Goal: Information Seeking & Learning: Learn about a topic

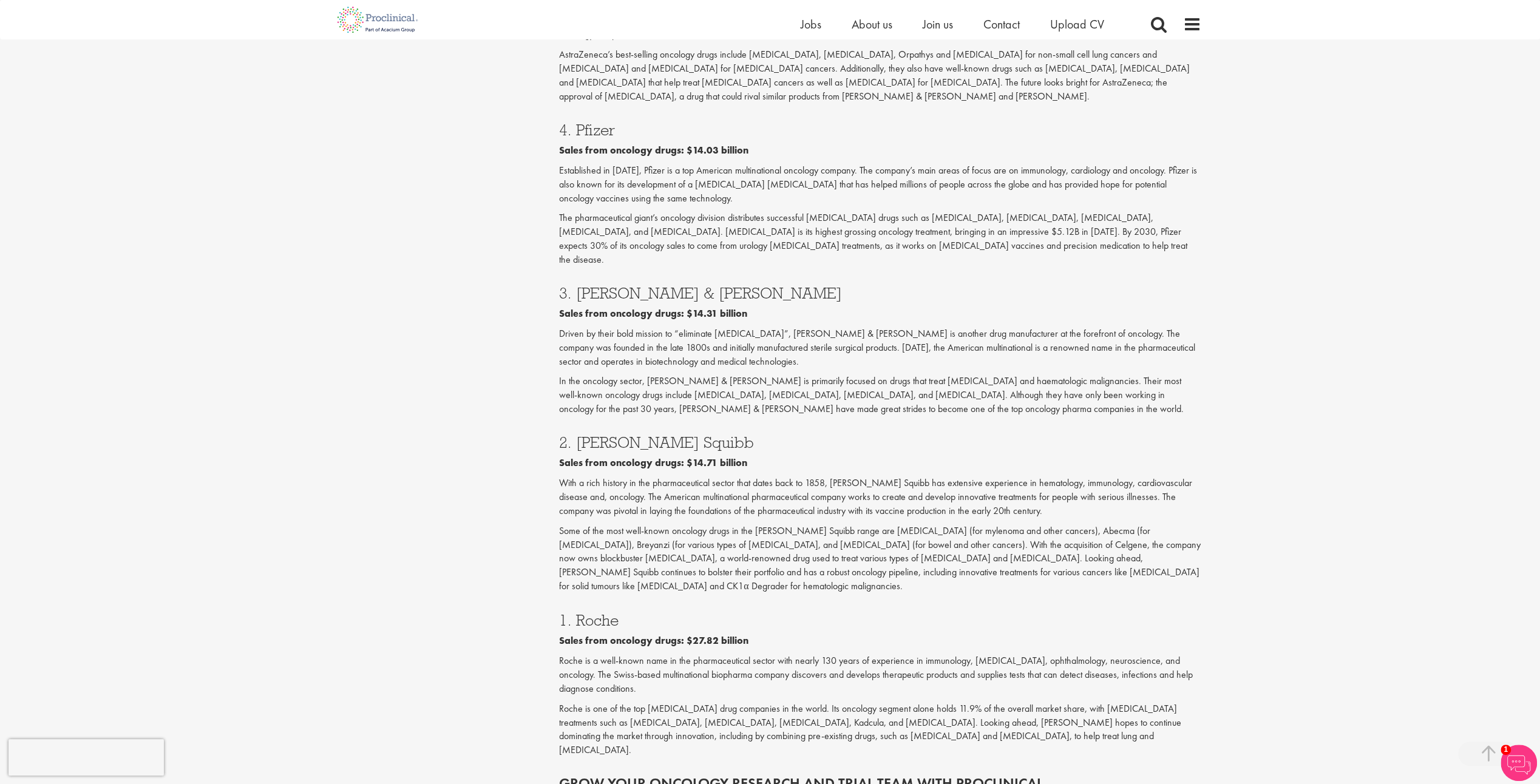
scroll to position [1617, 0]
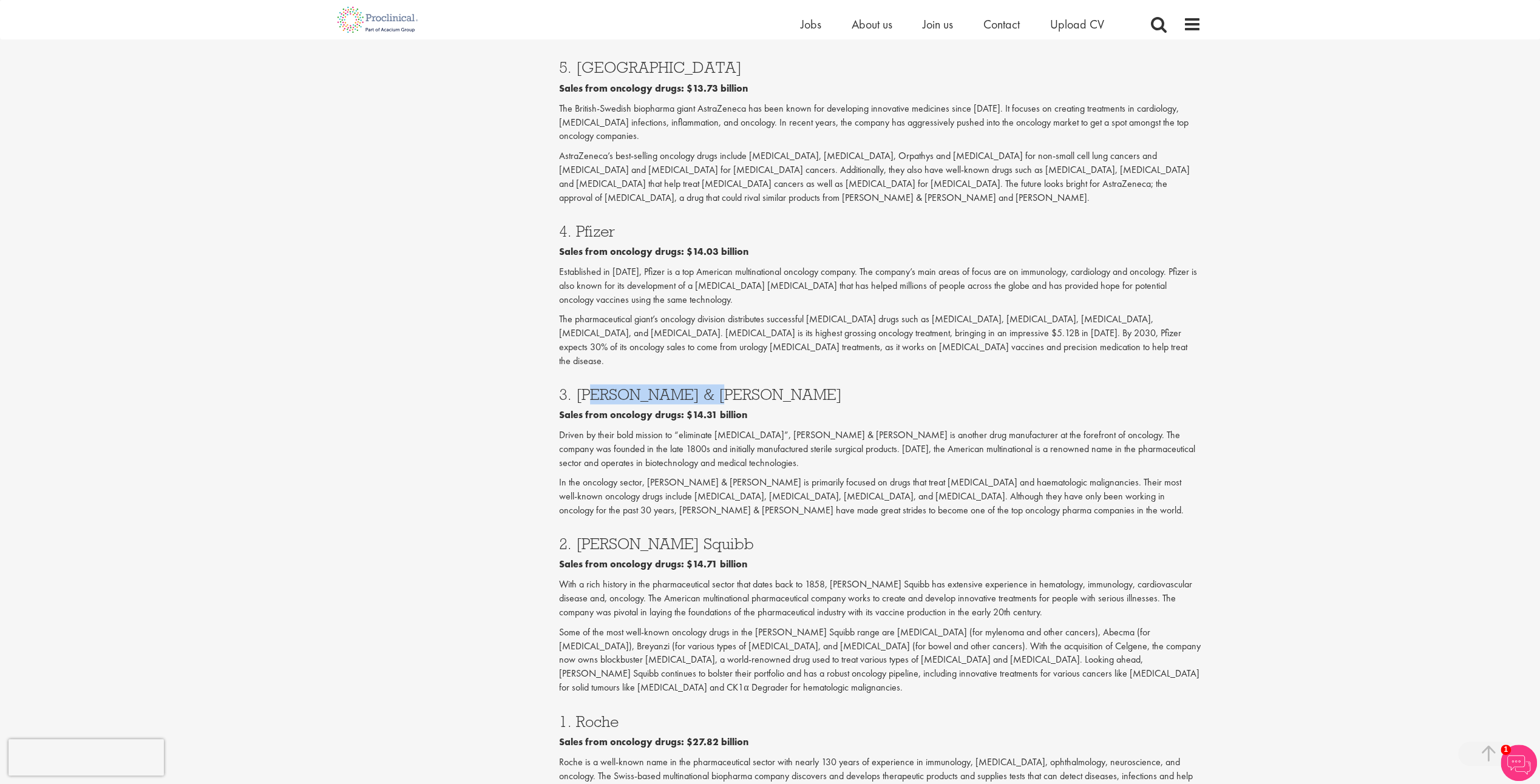
drag, startPoint x: 590, startPoint y: 279, endPoint x: 722, endPoint y: 268, distance: 132.5
click at [722, 374] on div "3. [PERSON_NAME] & [PERSON_NAME] Sales from oncology drugs: $14.31 billion Driv…" at bounding box center [880, 449] width 661 height 149
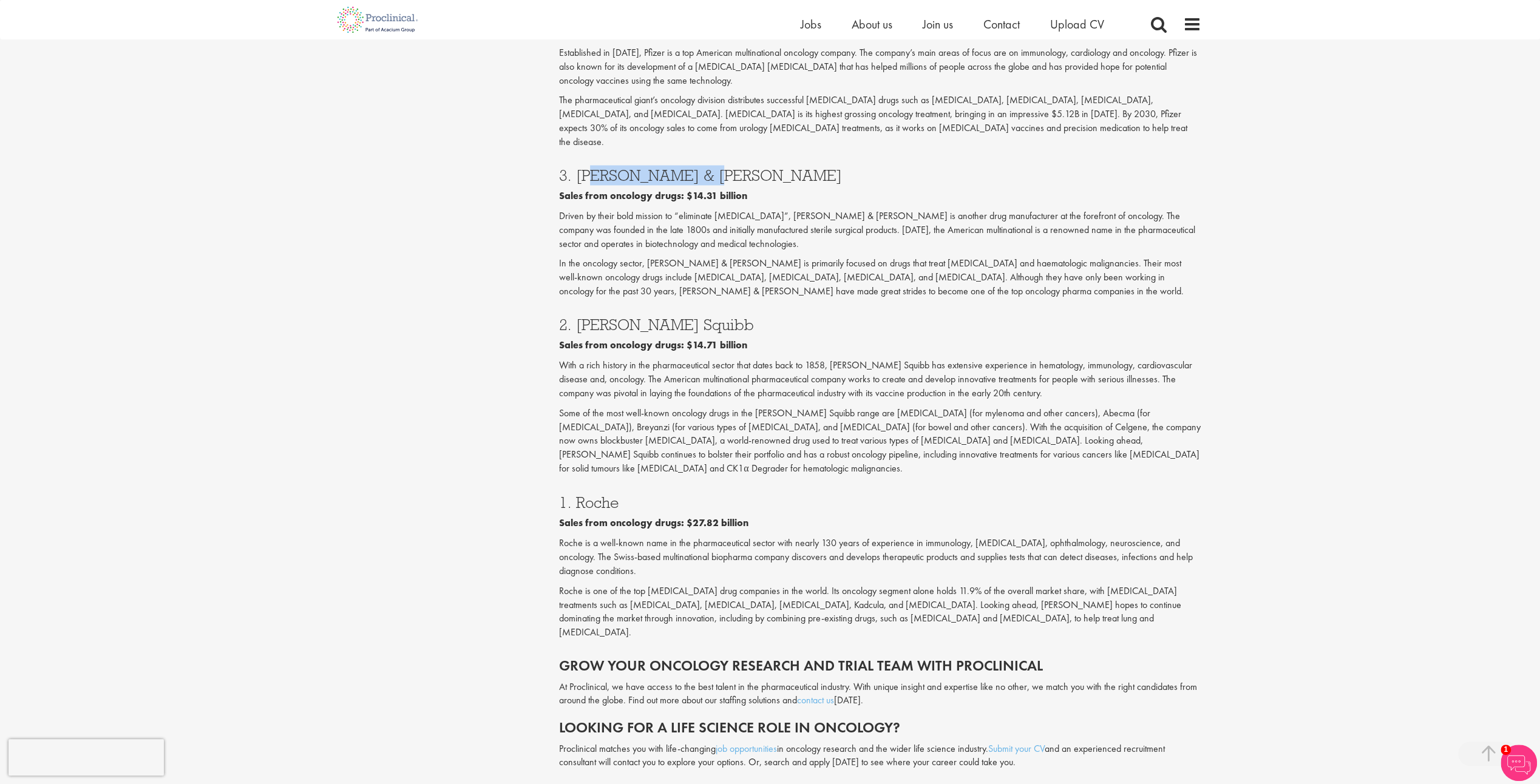
scroll to position [1820, 0]
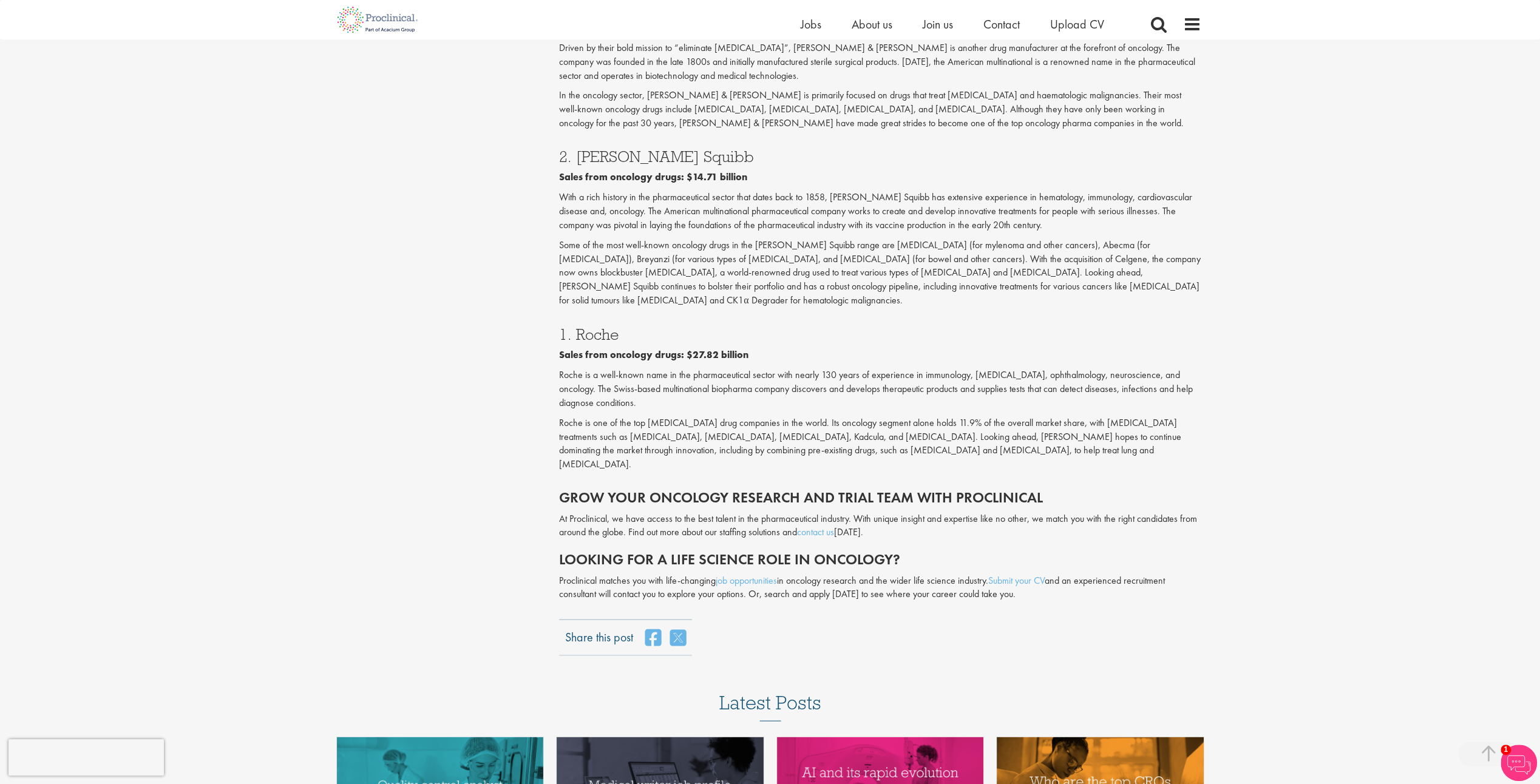
scroll to position [1921, 0]
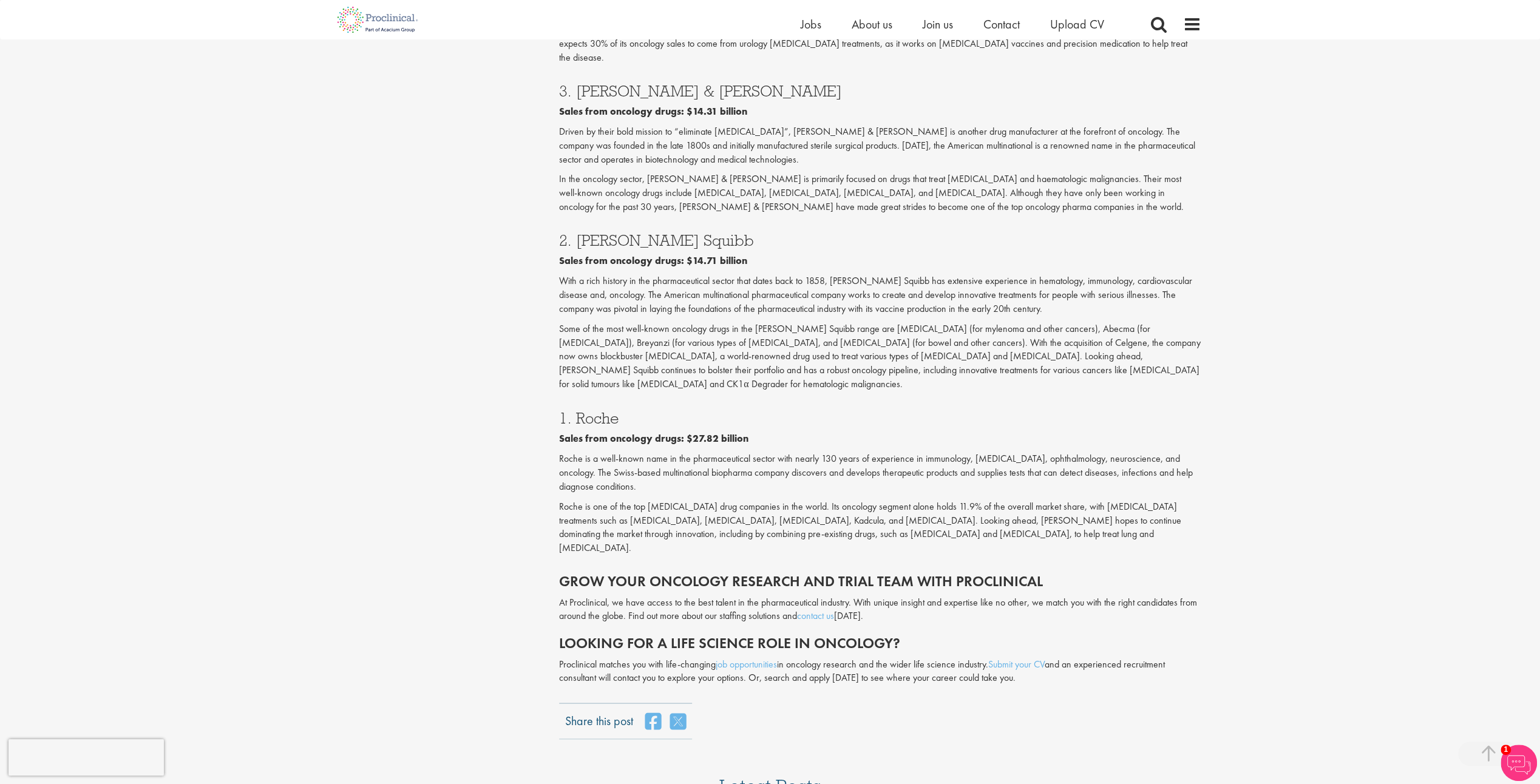
drag, startPoint x: 896, startPoint y: 369, endPoint x: 907, endPoint y: 369, distance: 11.0
click at [896, 398] on div "1. Roche Sales from oncology drugs: $27.82 billion Roche is a well-known name i…" at bounding box center [880, 479] width 661 height 163
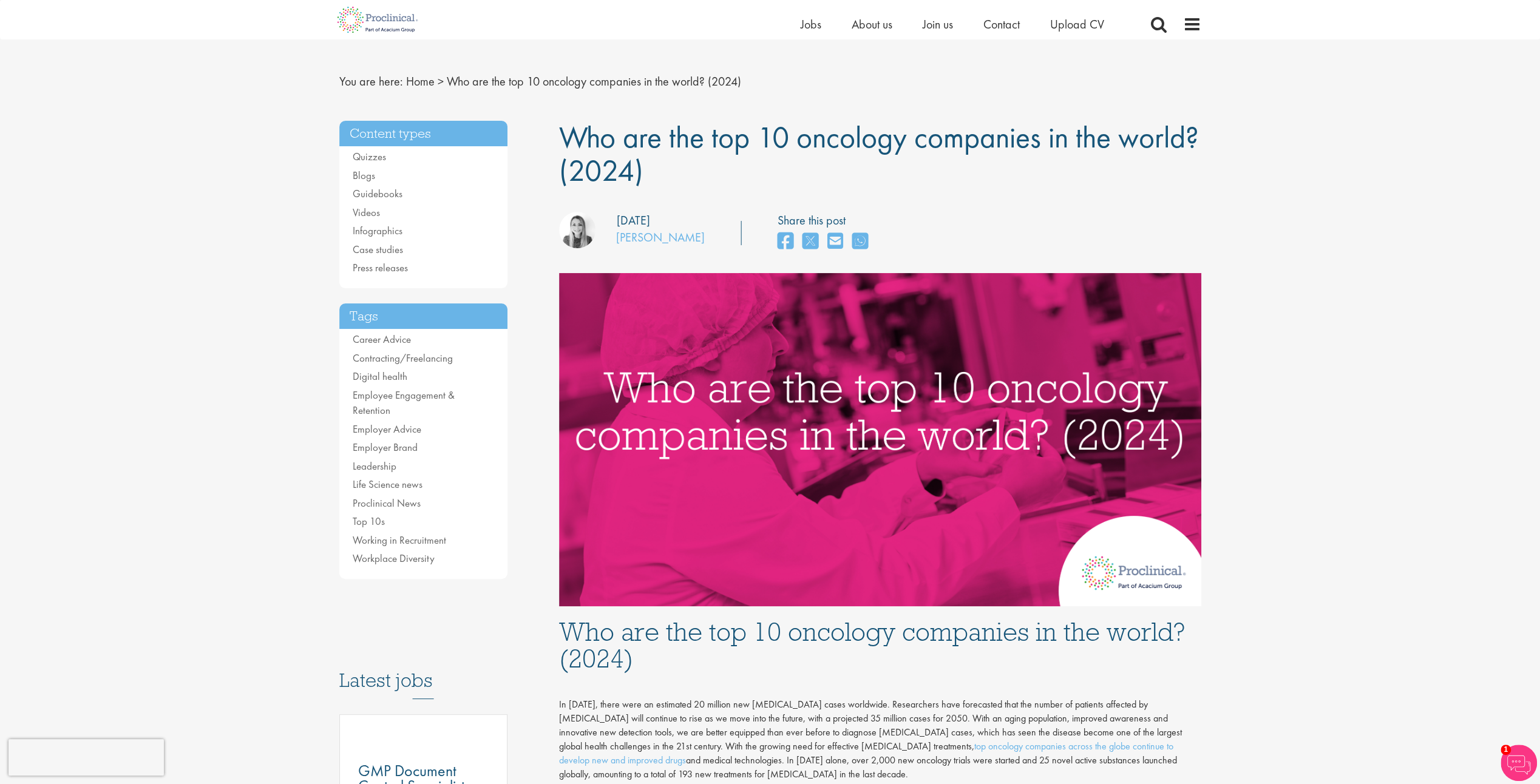
scroll to position [0, 0]
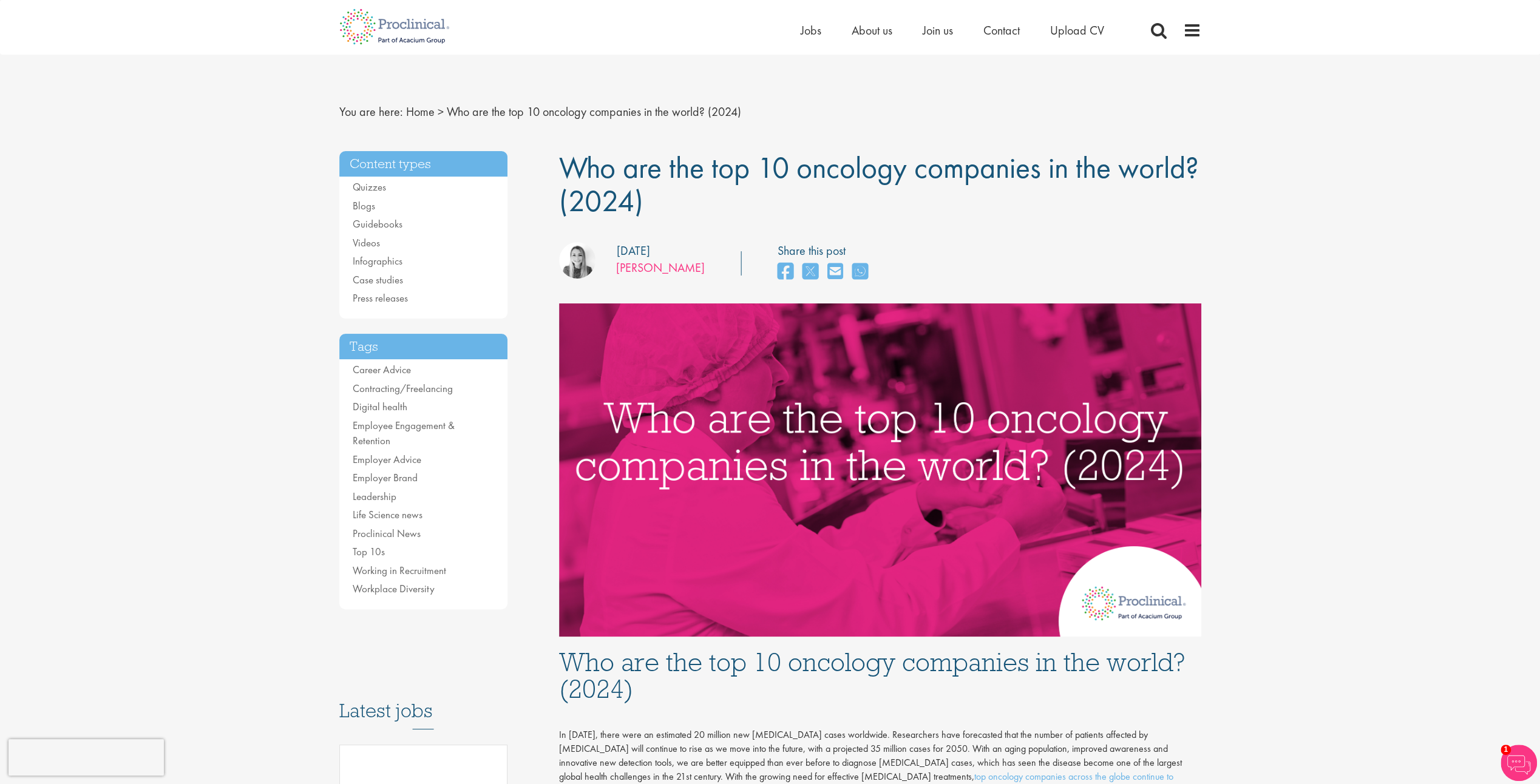
drag, startPoint x: 691, startPoint y: 263, endPoint x: 617, endPoint y: 267, distance: 74.1
click at [617, 267] on div "our consultant managing the role Author: Hannah Burke Posting date: 10/09/2024" at bounding box center [632, 263] width 164 height 41
copy link "[PERSON_NAME]"
